Goal: Navigation & Orientation: Find specific page/section

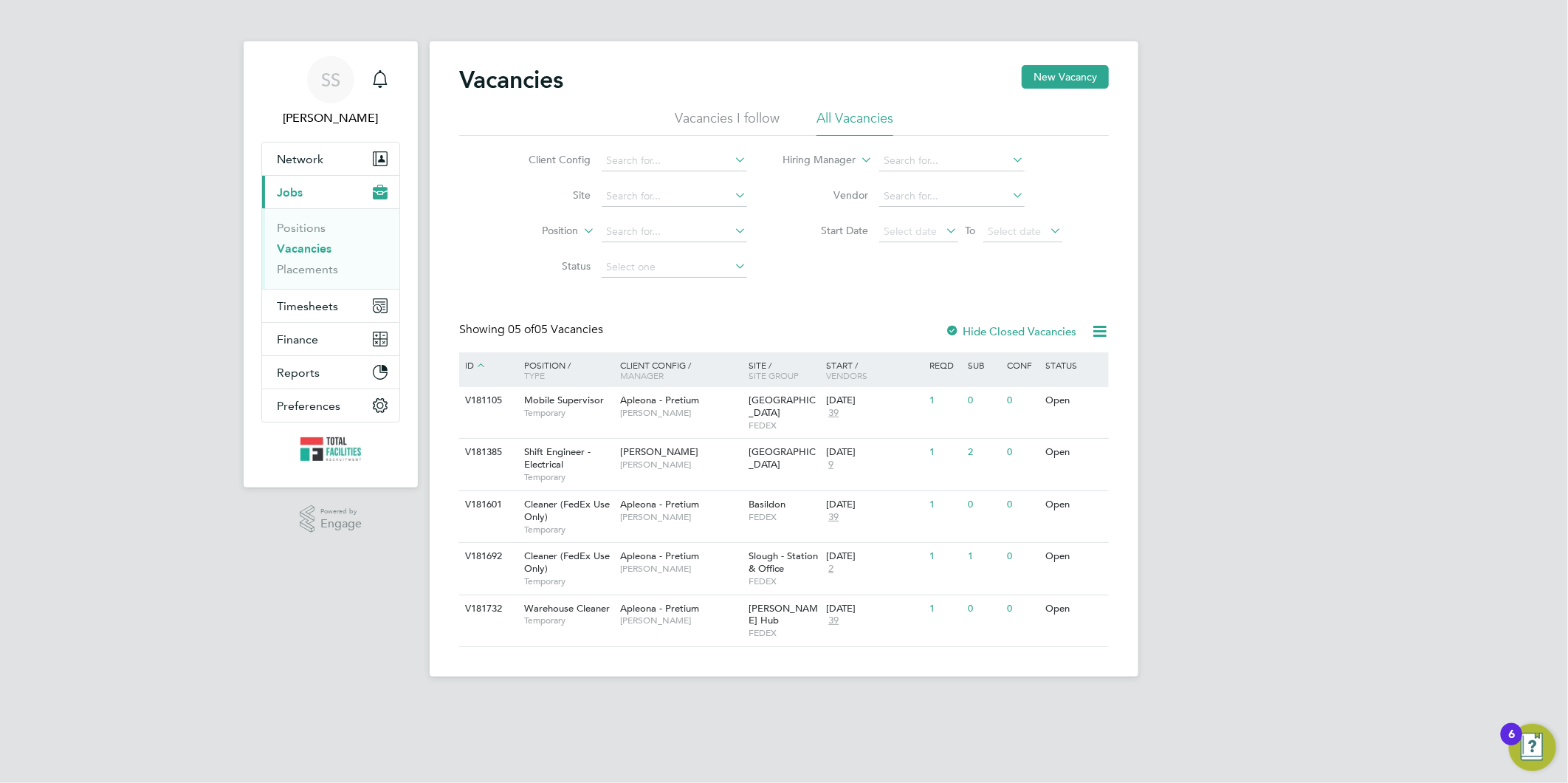
drag, startPoint x: 316, startPoint y: 260, endPoint x: 313, endPoint y: 252, distance: 8.5
click at [316, 260] on li "Vacancies" at bounding box center [332, 252] width 111 height 21
click at [312, 250] on link "Vacancies" at bounding box center [304, 248] width 55 height 14
click at [297, 251] on link "Vacancies" at bounding box center [304, 248] width 55 height 14
click at [298, 269] on link "Placements" at bounding box center [307, 269] width 61 height 14
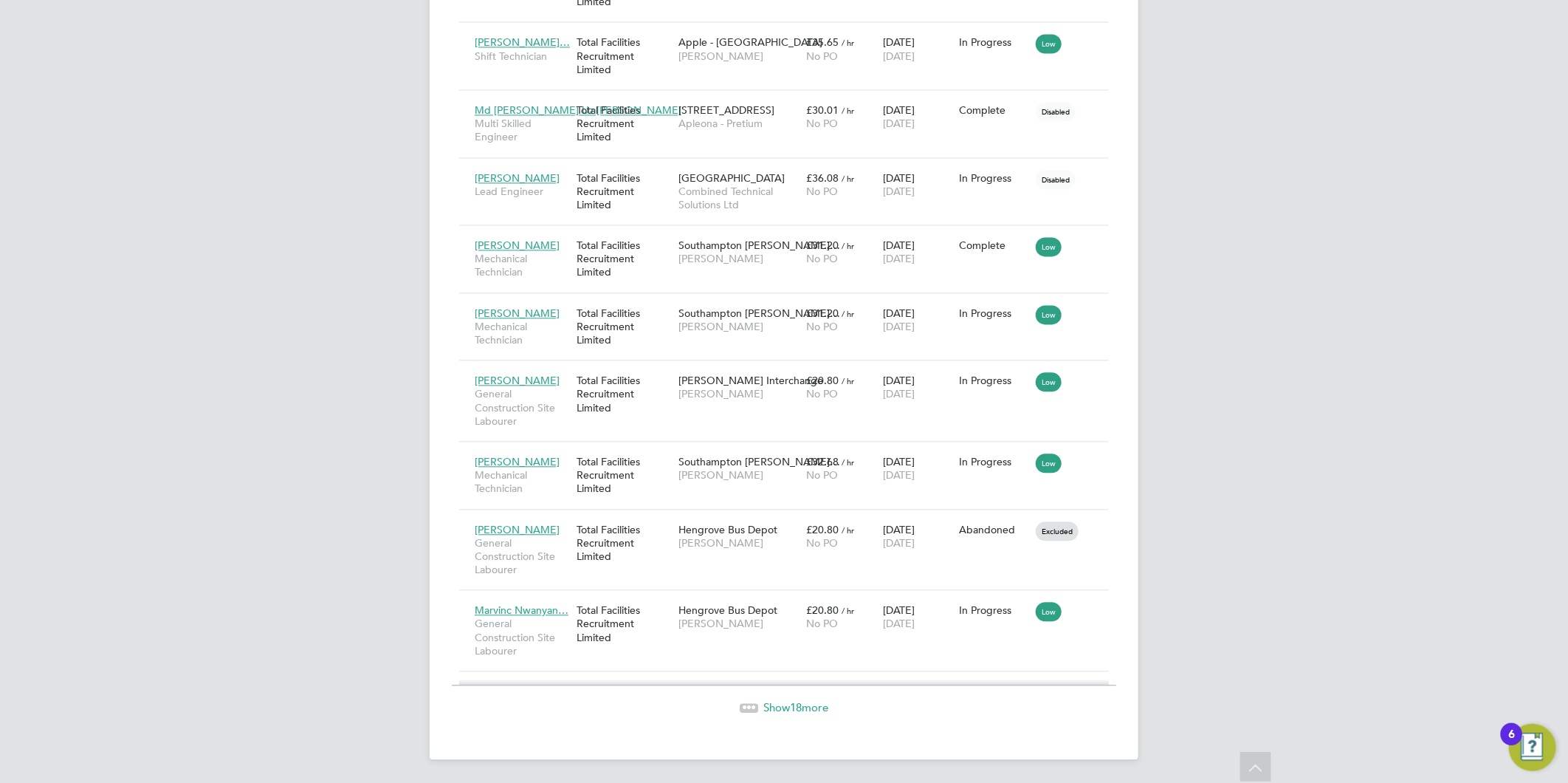
click at [817, 710] on span "Show 18 more" at bounding box center [796, 707] width 65 height 14
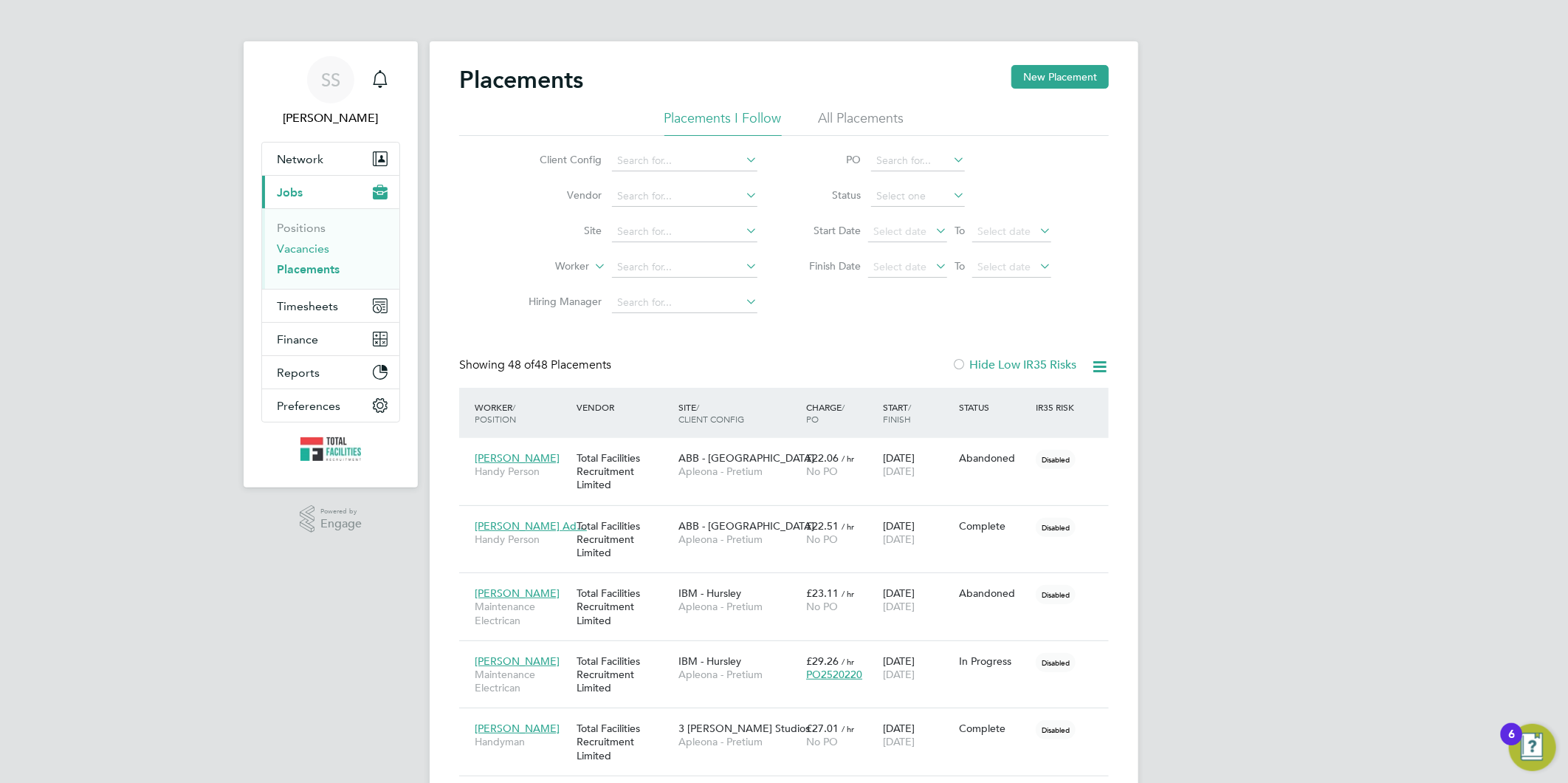
click at [304, 250] on link "Vacancies" at bounding box center [303, 248] width 52 height 14
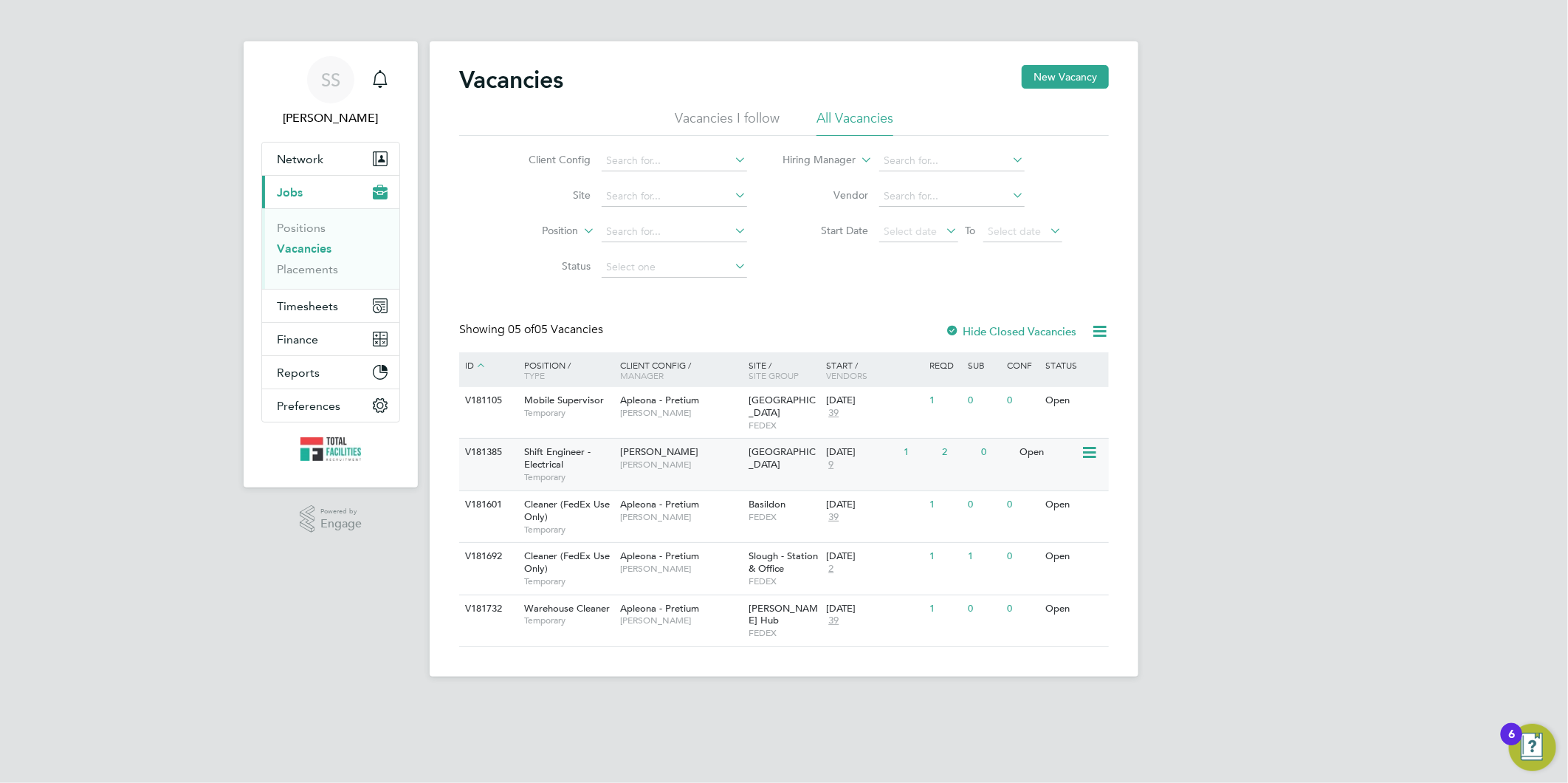
click at [827, 458] on span "9" at bounding box center [831, 464] width 10 height 13
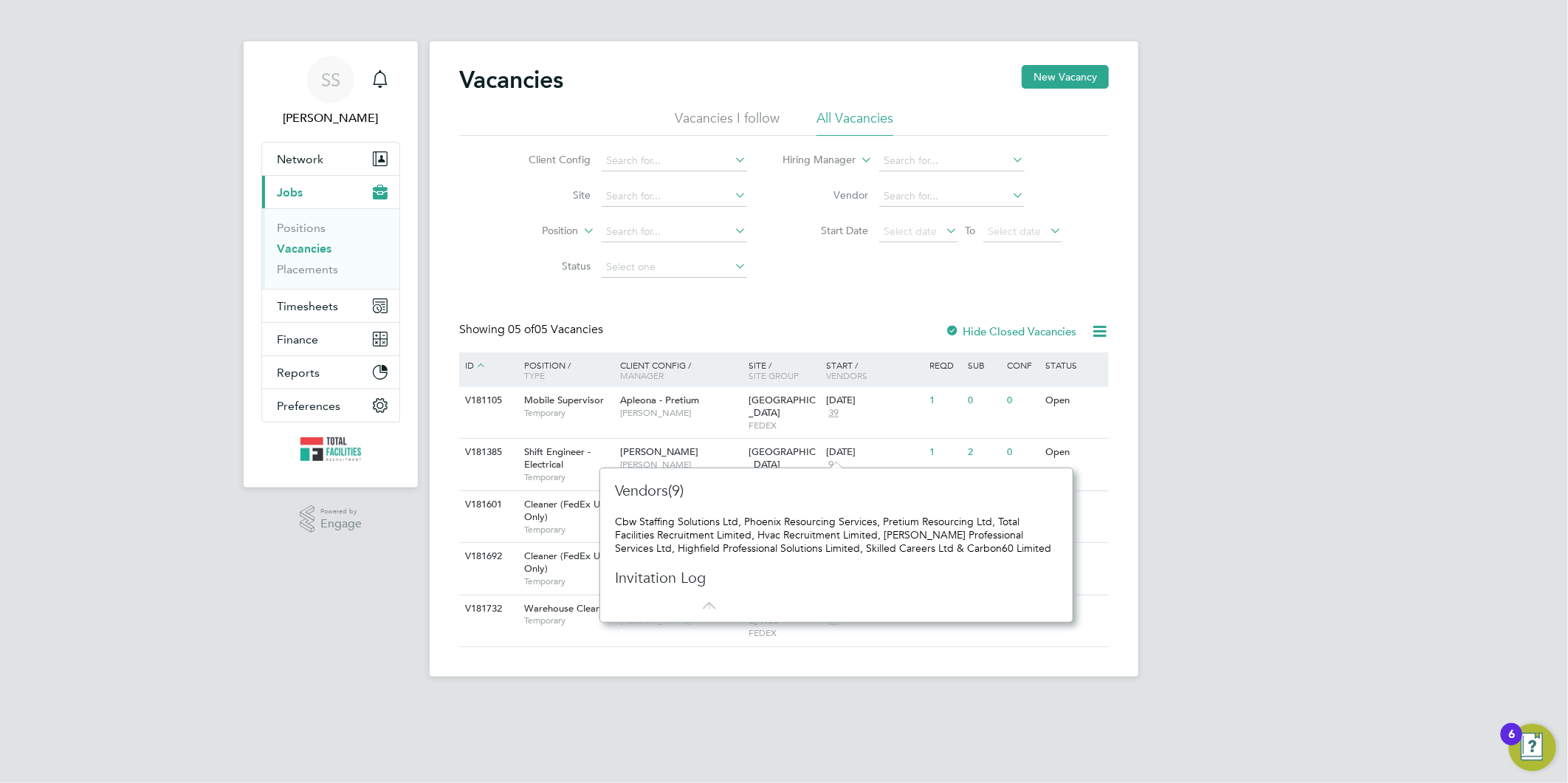
click at [1189, 406] on div "SS [PERSON_NAME] Notifications Applications: Network Team Members Businesses Si…" at bounding box center [784, 350] width 1568 height 700
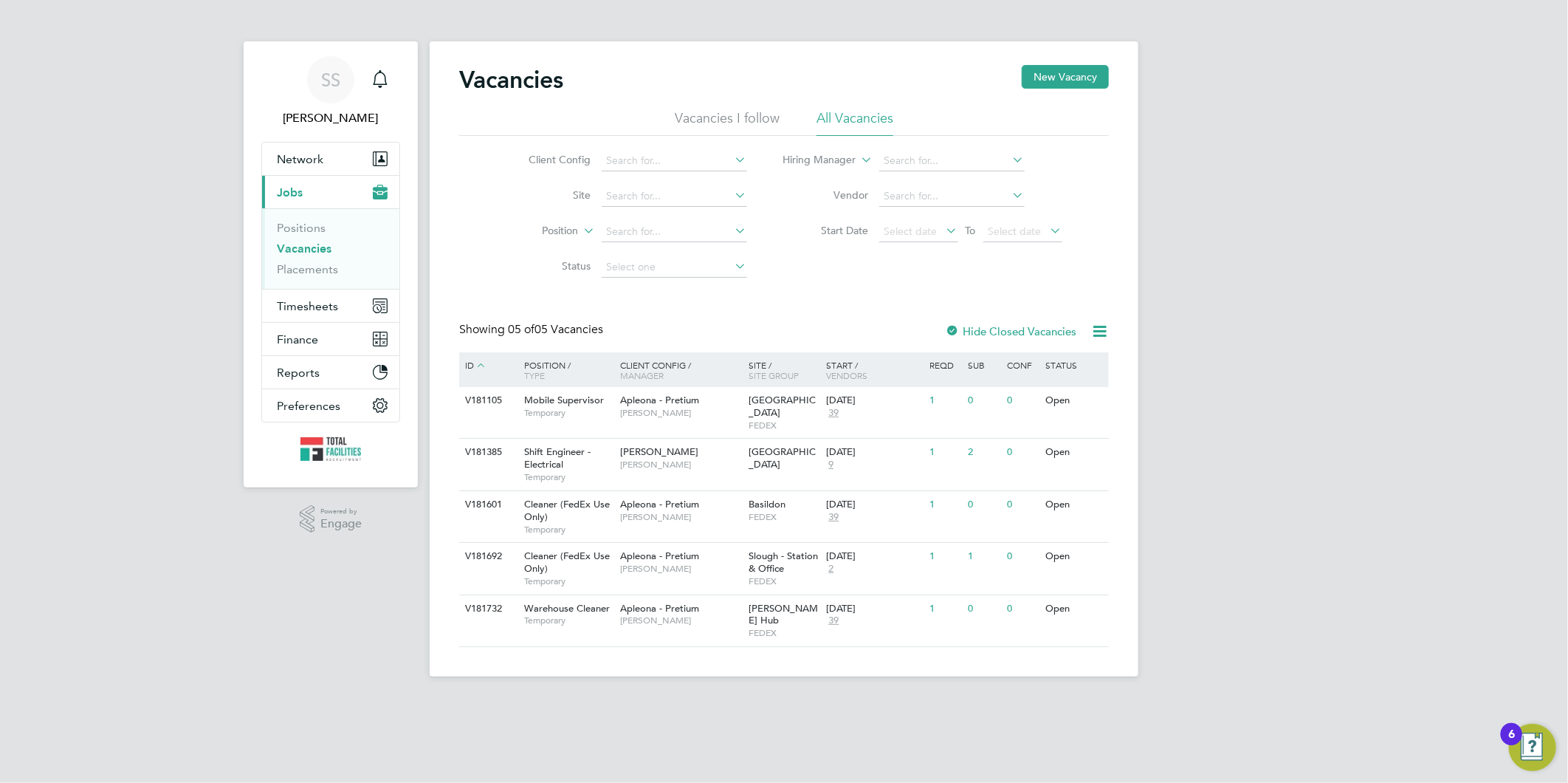
click at [292, 255] on link "Vacancies" at bounding box center [304, 248] width 55 height 14
click at [300, 248] on link "Vacancies" at bounding box center [304, 248] width 55 height 14
click at [301, 249] on link "Vacancies" at bounding box center [304, 248] width 55 height 14
click at [301, 245] on link "Vacancies" at bounding box center [304, 248] width 55 height 14
click at [298, 249] on link "Vacancies" at bounding box center [304, 248] width 55 height 14
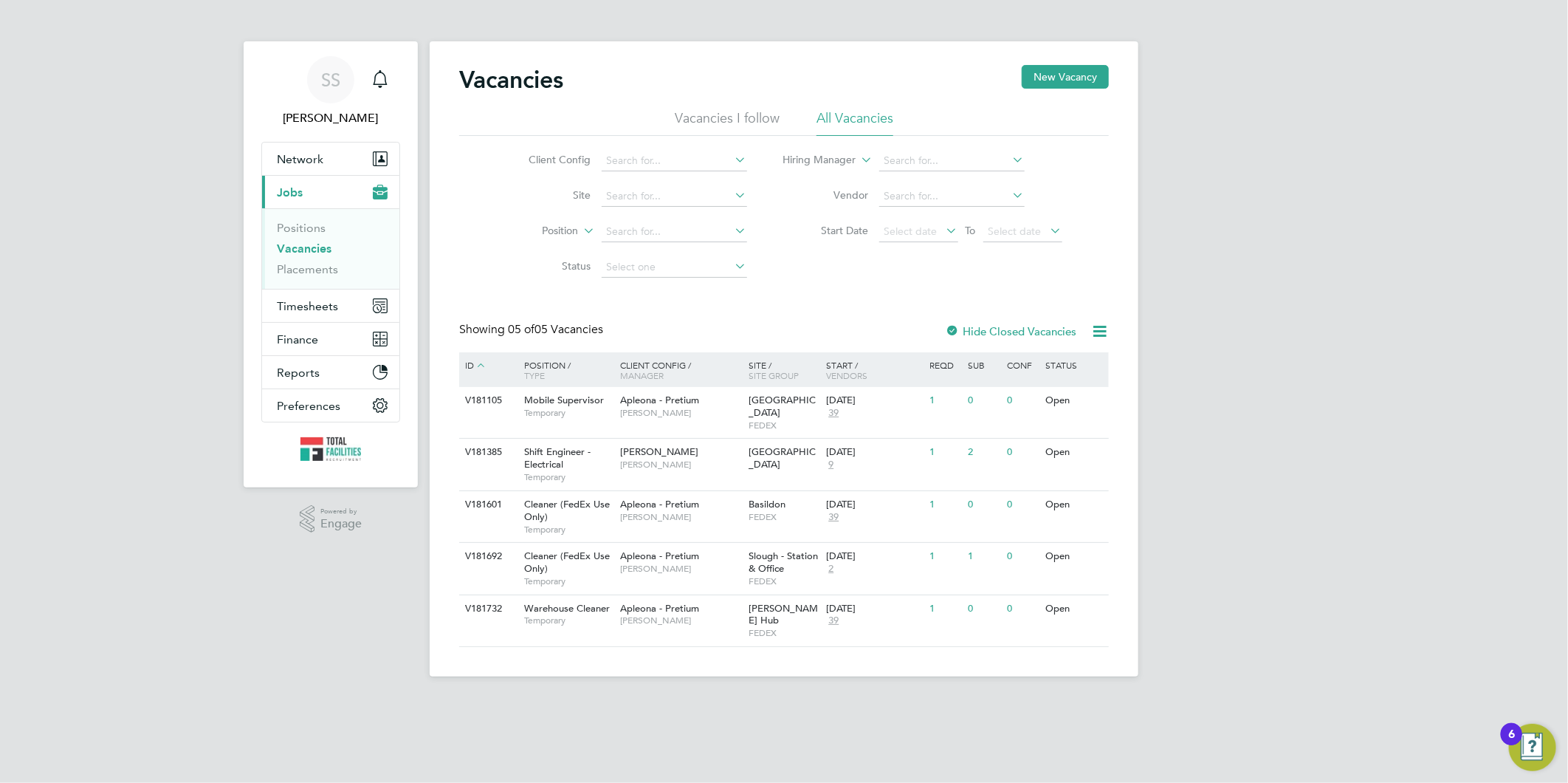
click at [313, 248] on link "Vacancies" at bounding box center [304, 248] width 55 height 14
click at [829, 458] on span "9" at bounding box center [831, 464] width 10 height 13
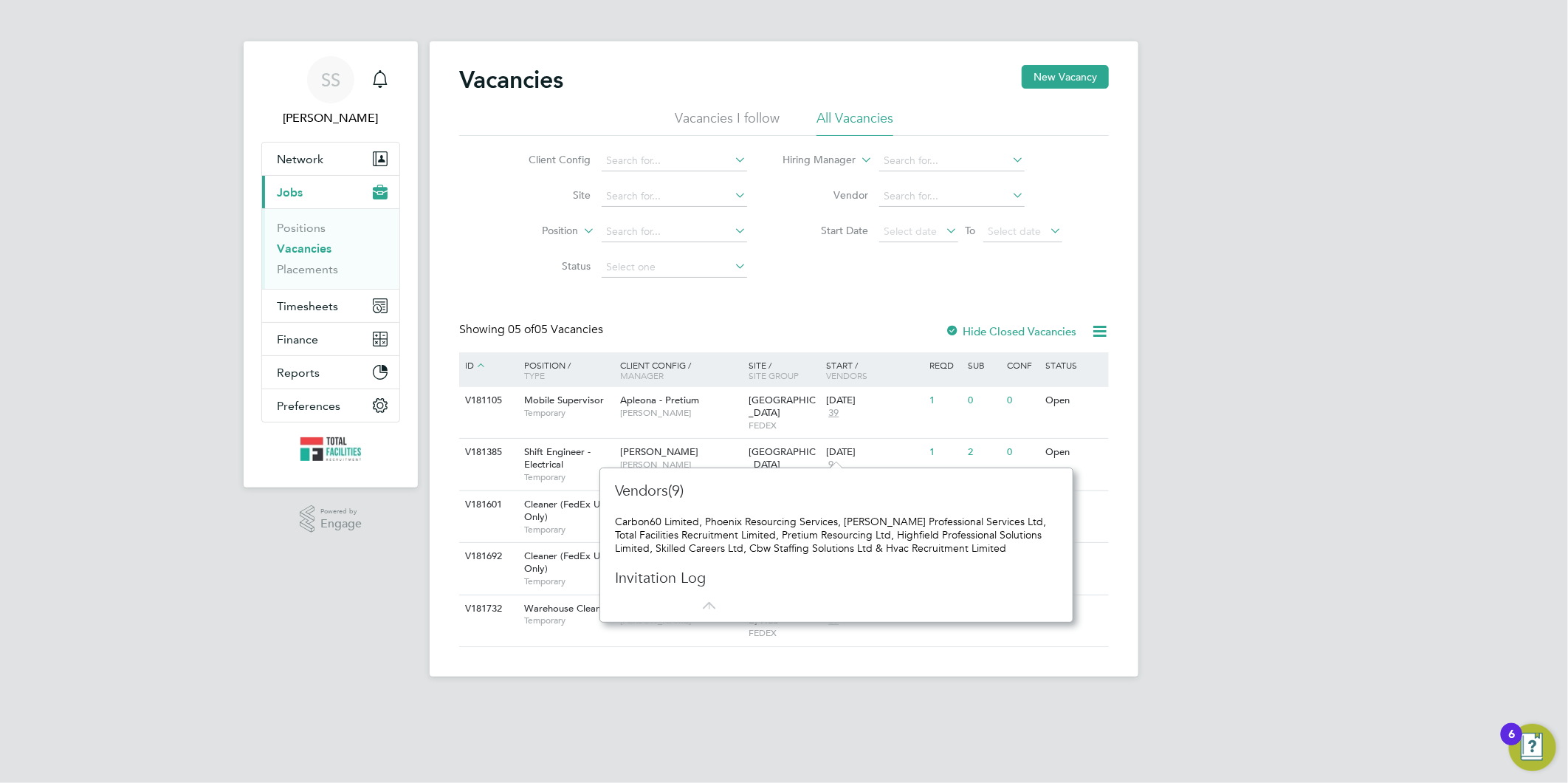
click at [391, 532] on div ".st0{fill:#C0C1C2;} Powered by Engage" at bounding box center [330, 519] width 174 height 64
